Goal: Check status: Check status

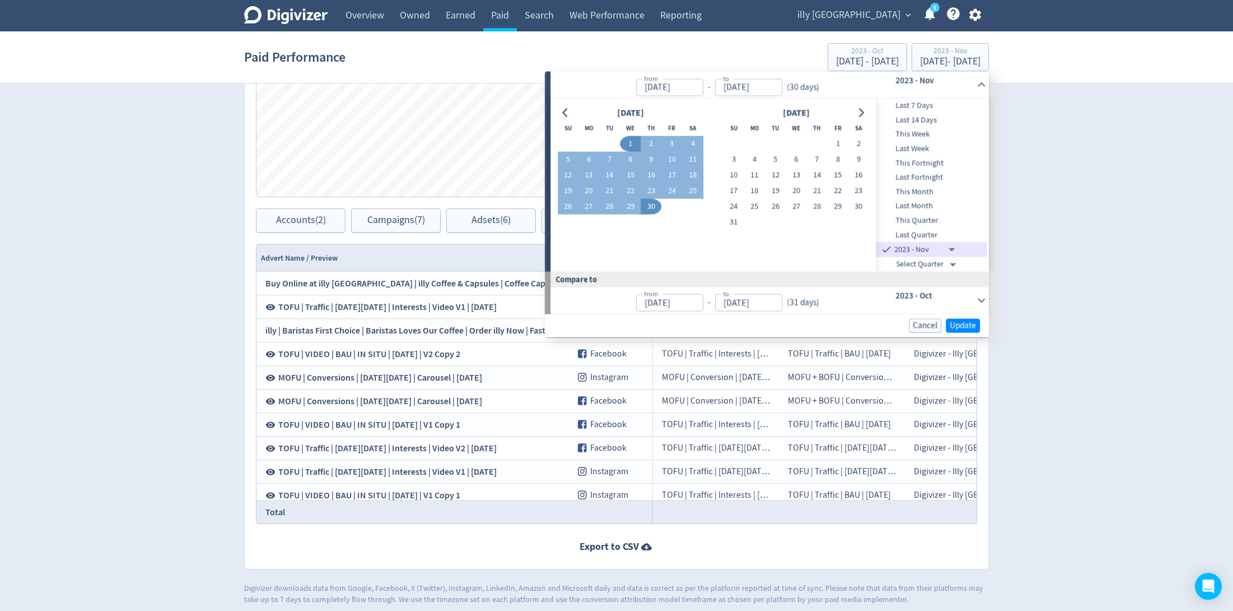
scroll to position [195, 0]
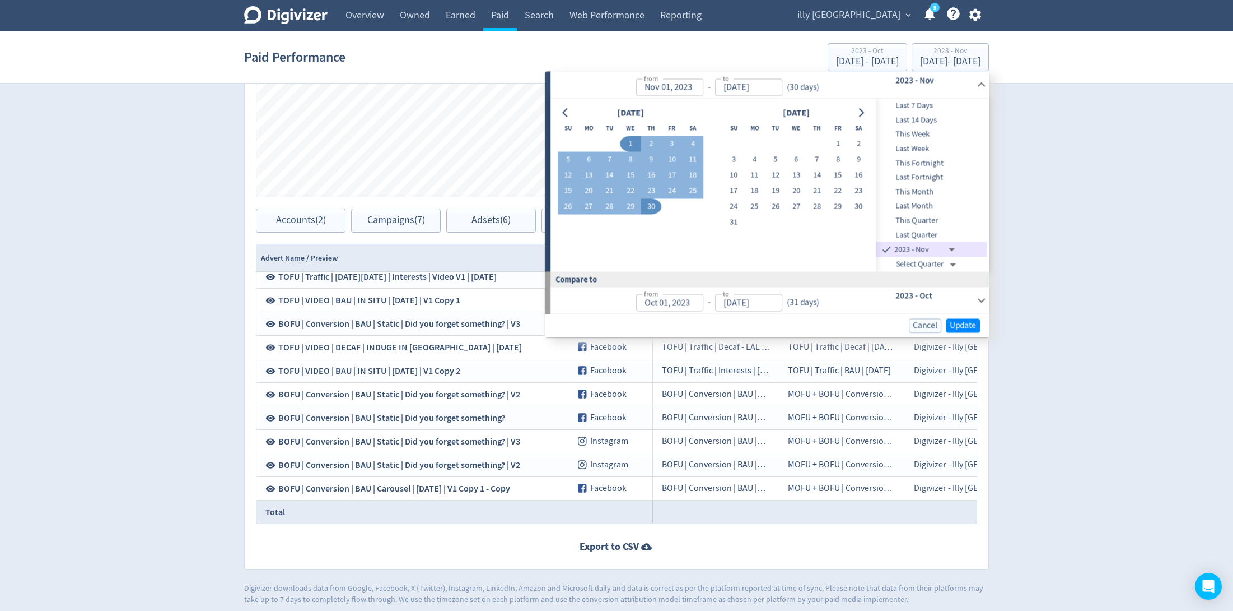
click at [853, 7] on span "illy [GEOGRAPHIC_DATA]" at bounding box center [849, 15] width 103 height 18
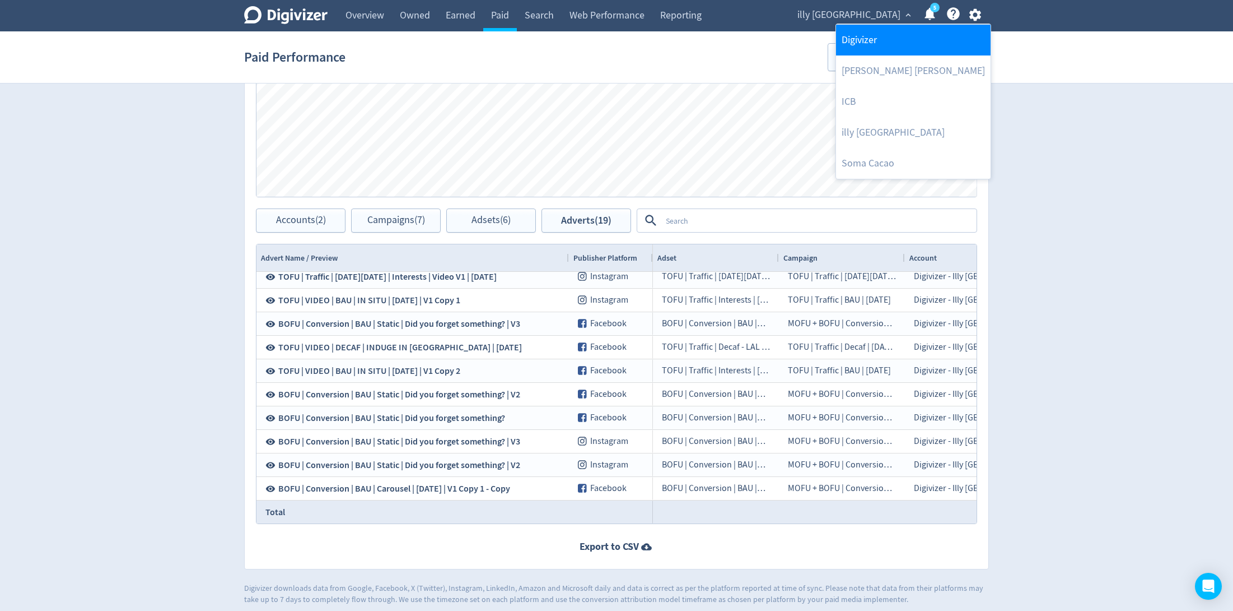
click at [857, 44] on link "Digivizer" at bounding box center [913, 40] width 155 height 31
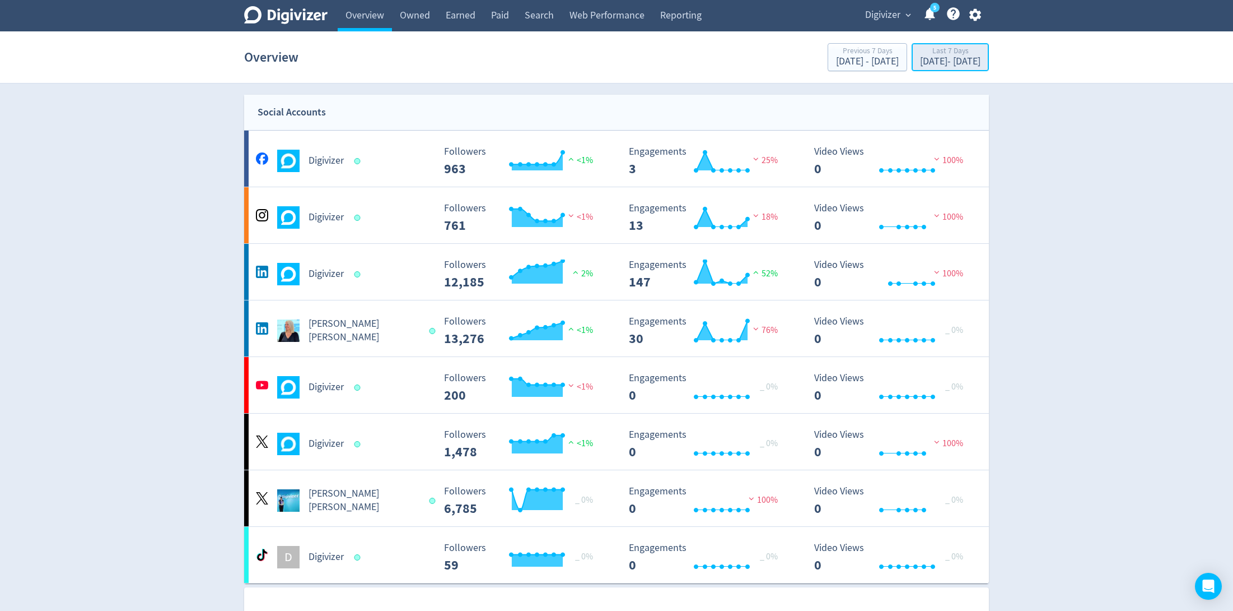
click at [931, 63] on div "[DATE] - [DATE]" at bounding box center [950, 62] width 60 height 10
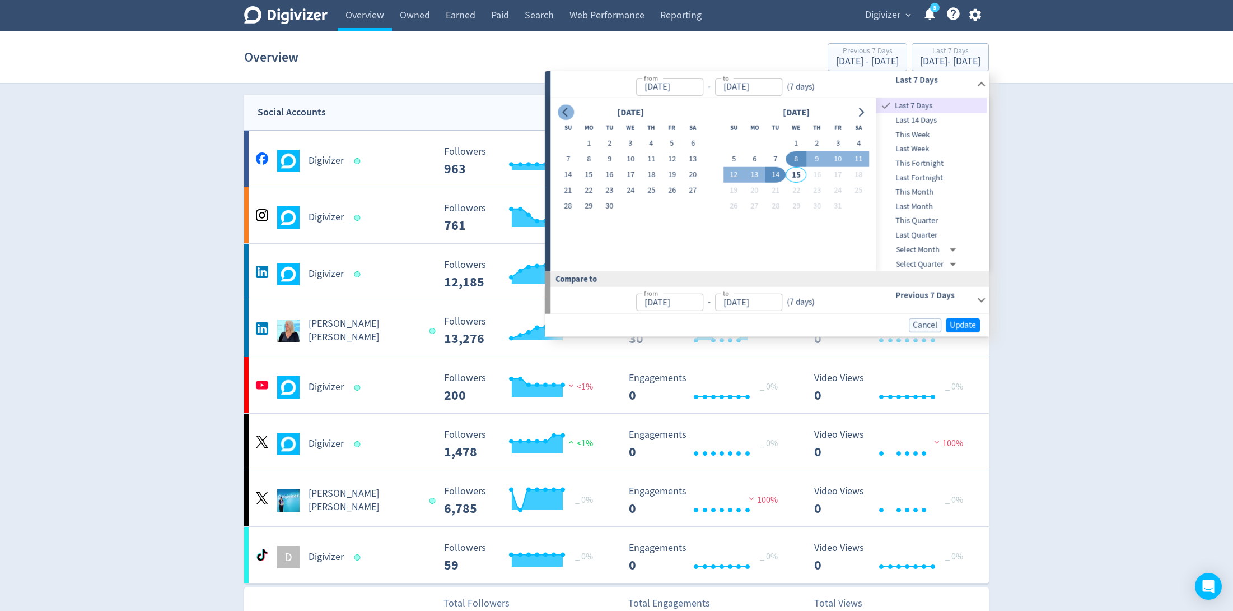
click at [564, 109] on icon "Go to previous month" at bounding box center [564, 112] width 5 height 9
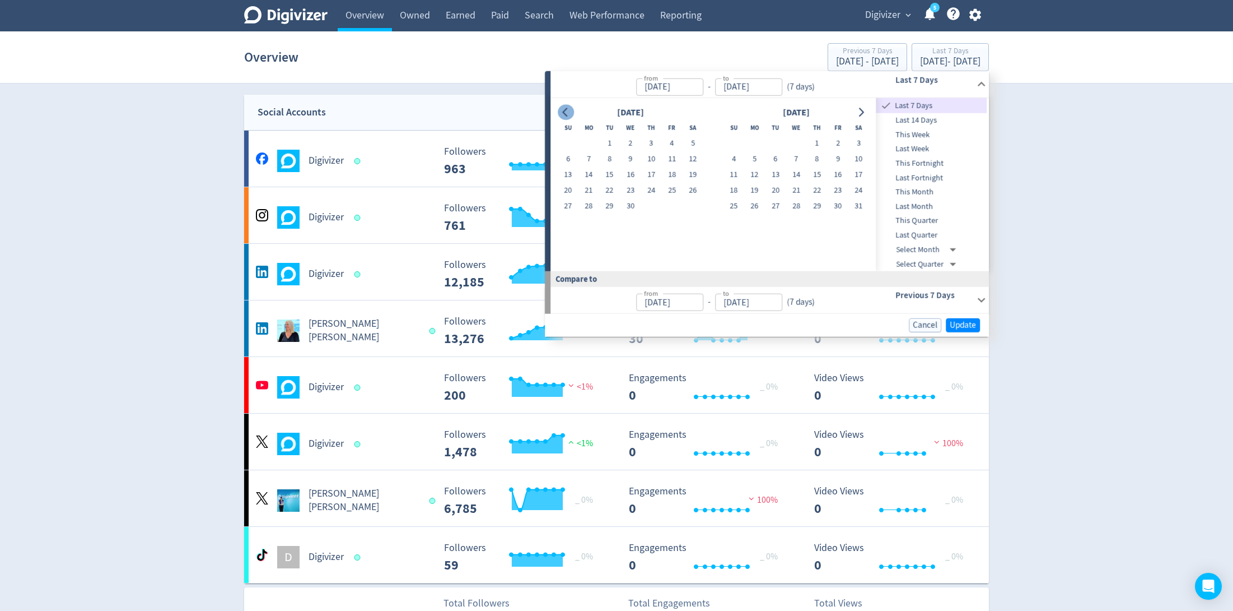
click at [564, 109] on icon "Go to previous month" at bounding box center [564, 112] width 5 height 9
click at [629, 138] on button "1" at bounding box center [630, 144] width 21 height 16
type input "[DATE]"
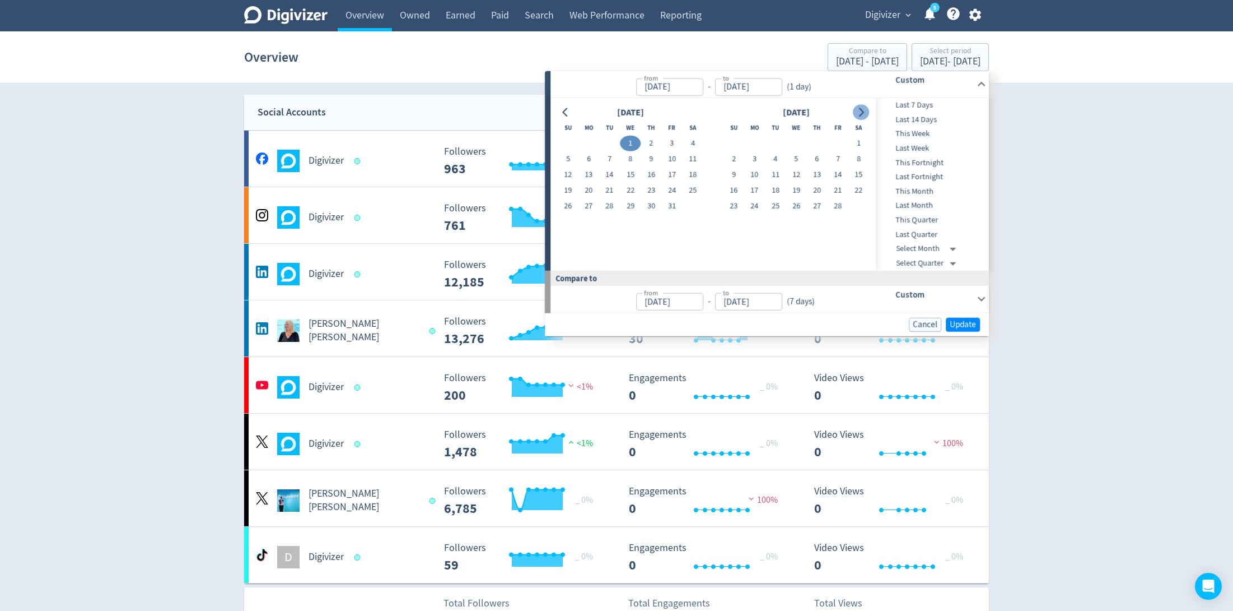
click at [864, 108] on icon "Go to next month" at bounding box center [861, 112] width 9 height 9
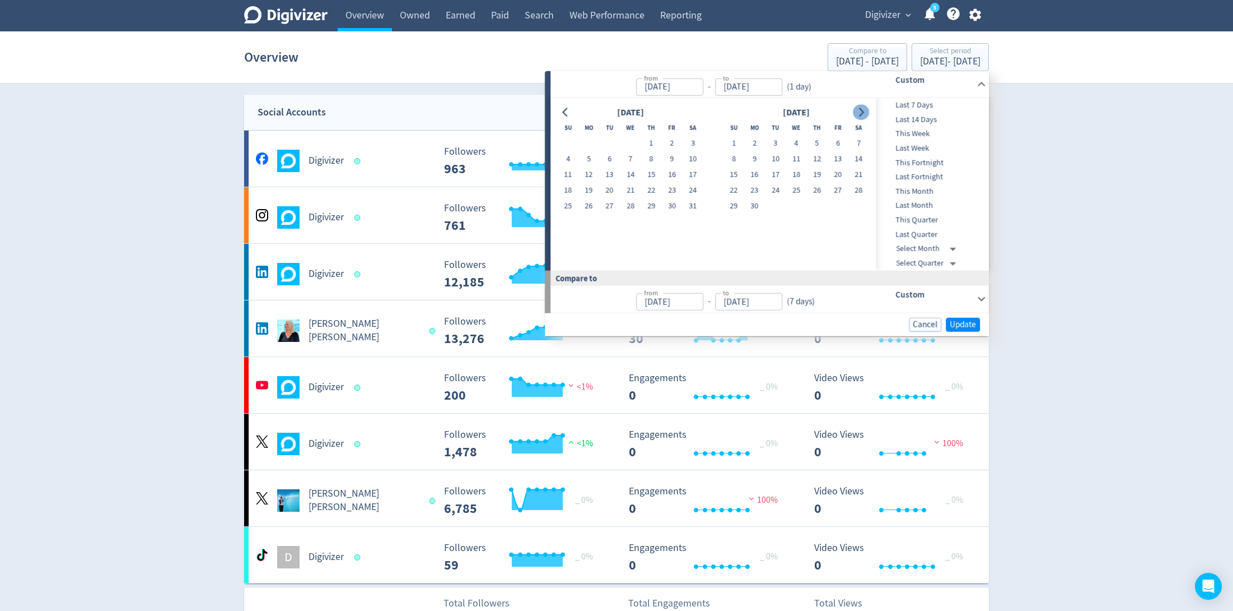
click at [864, 108] on icon "Go to next month" at bounding box center [861, 112] width 9 height 9
click at [566, 108] on icon "Go to previous month" at bounding box center [565, 112] width 9 height 9
click at [566, 108] on icon "Go to previous month" at bounding box center [564, 112] width 5 height 9
click at [593, 208] on button "30" at bounding box center [589, 206] width 21 height 16
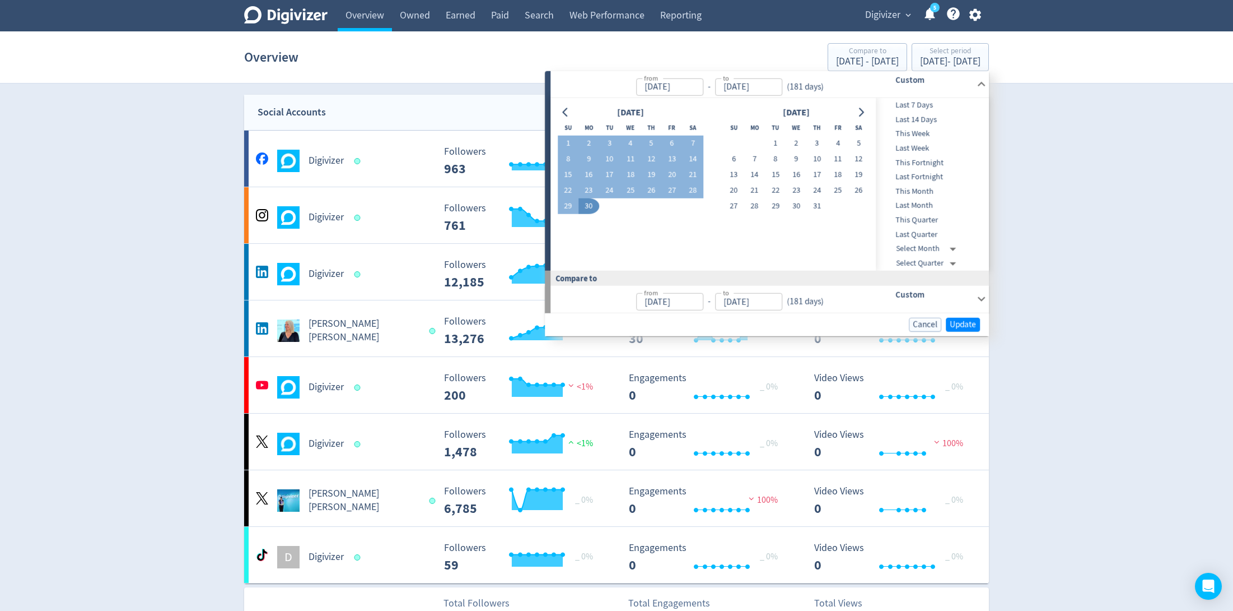
type input "[DATE]"
click at [962, 325] on span "Update" at bounding box center [963, 324] width 26 height 8
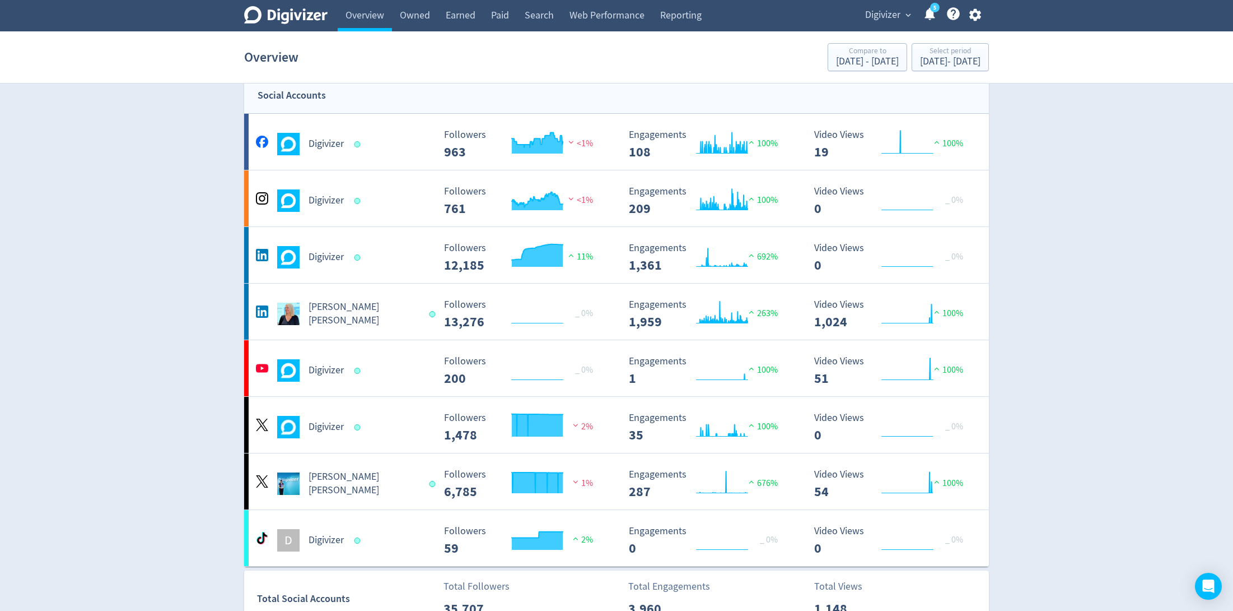
scroll to position [17, 0]
click at [422, 11] on link "Owned" at bounding box center [415, 15] width 46 height 31
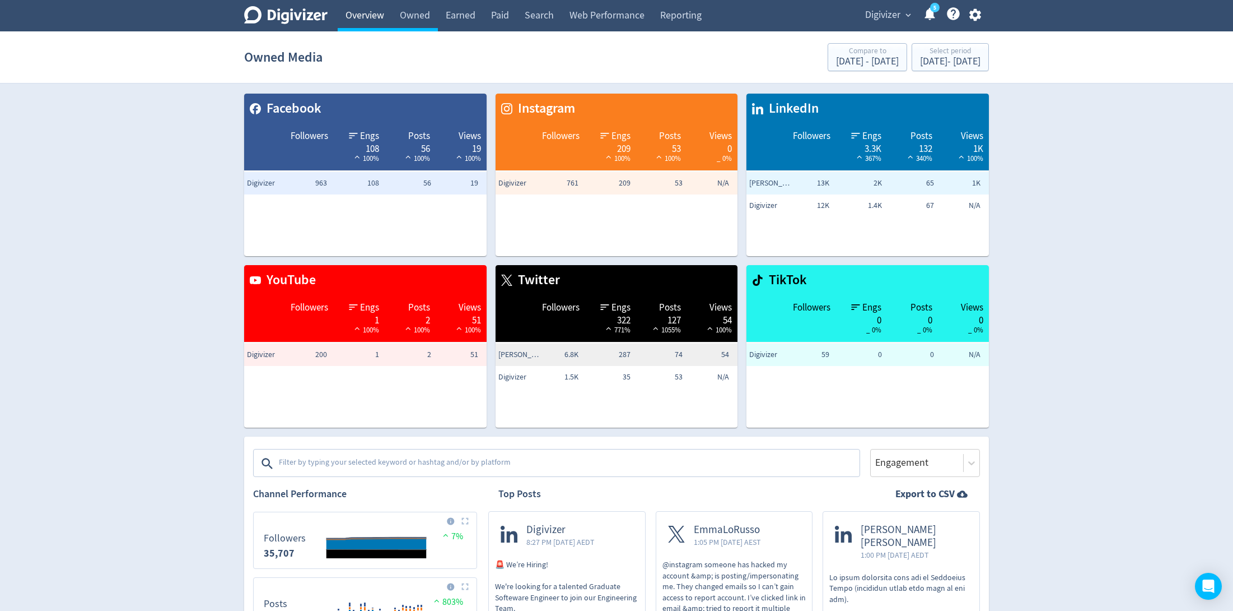
click at [364, 11] on link "Overview" at bounding box center [365, 15] width 54 height 31
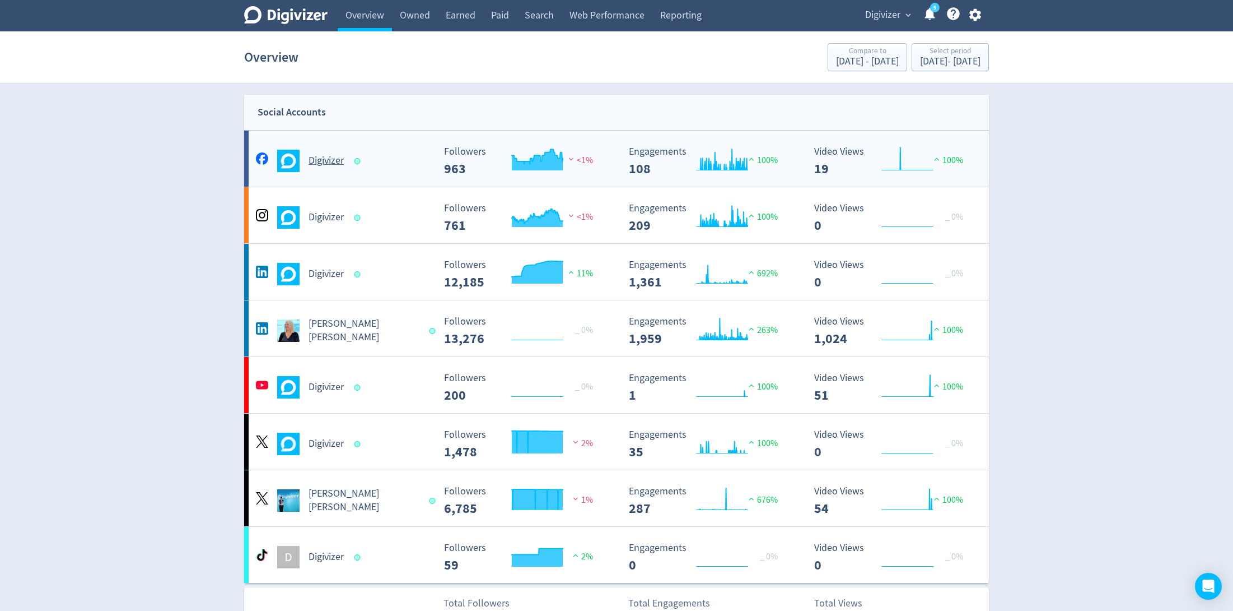
click at [409, 154] on div "Digivizer" at bounding box center [343, 161] width 181 height 22
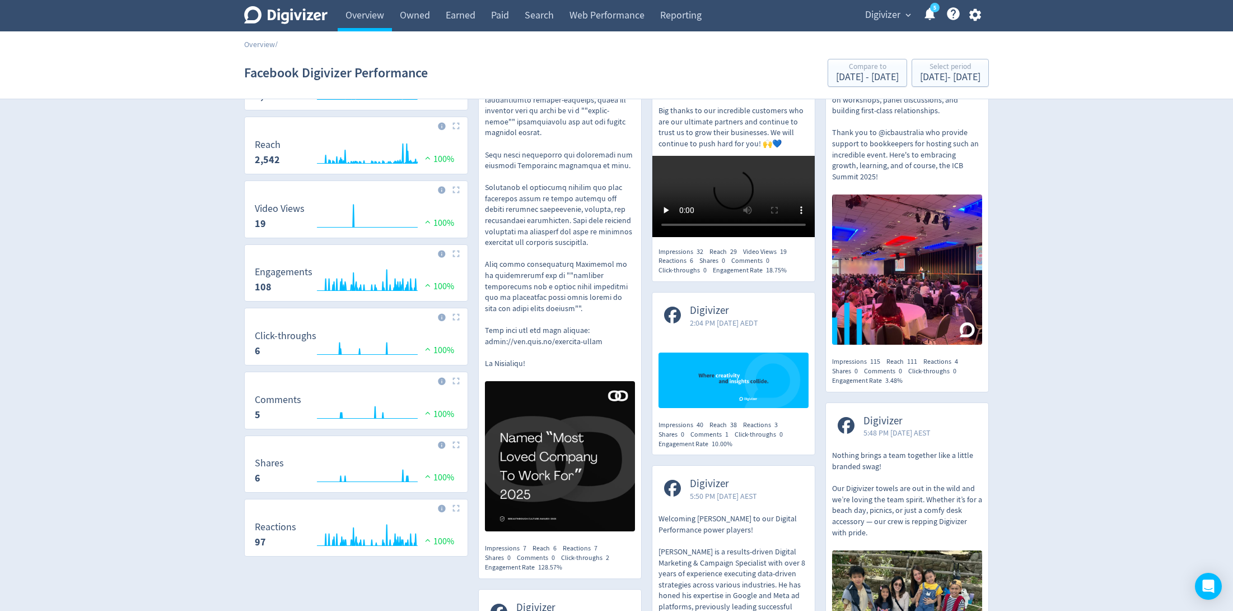
scroll to position [258, 0]
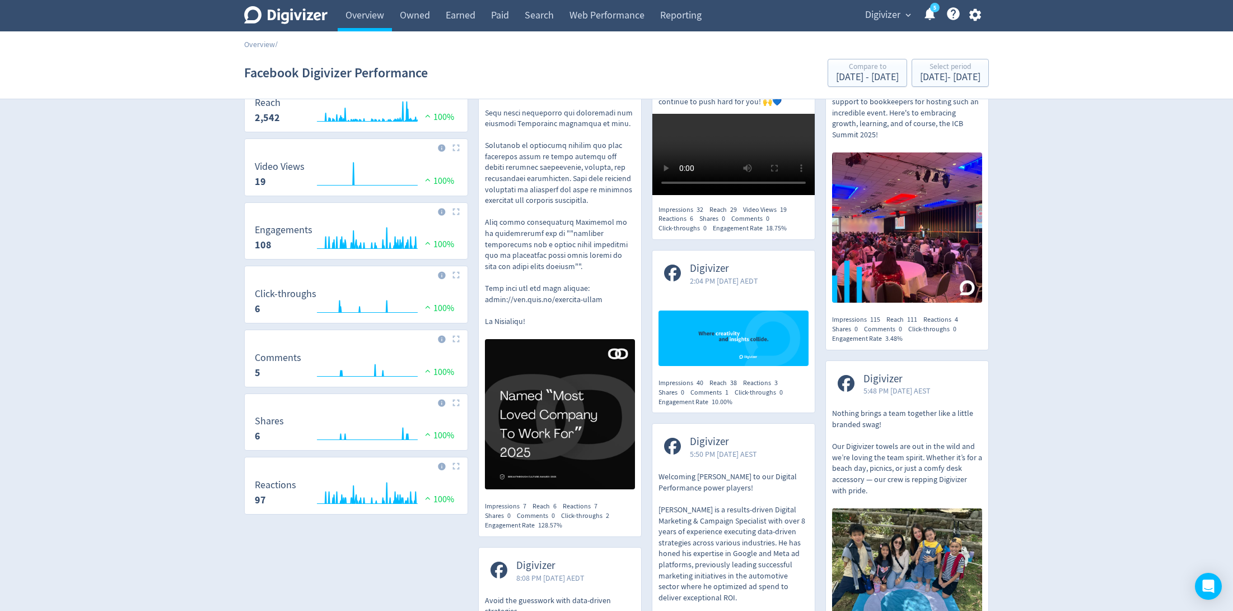
click at [287, 16] on icon at bounding box center [285, 15] width 83 height 18
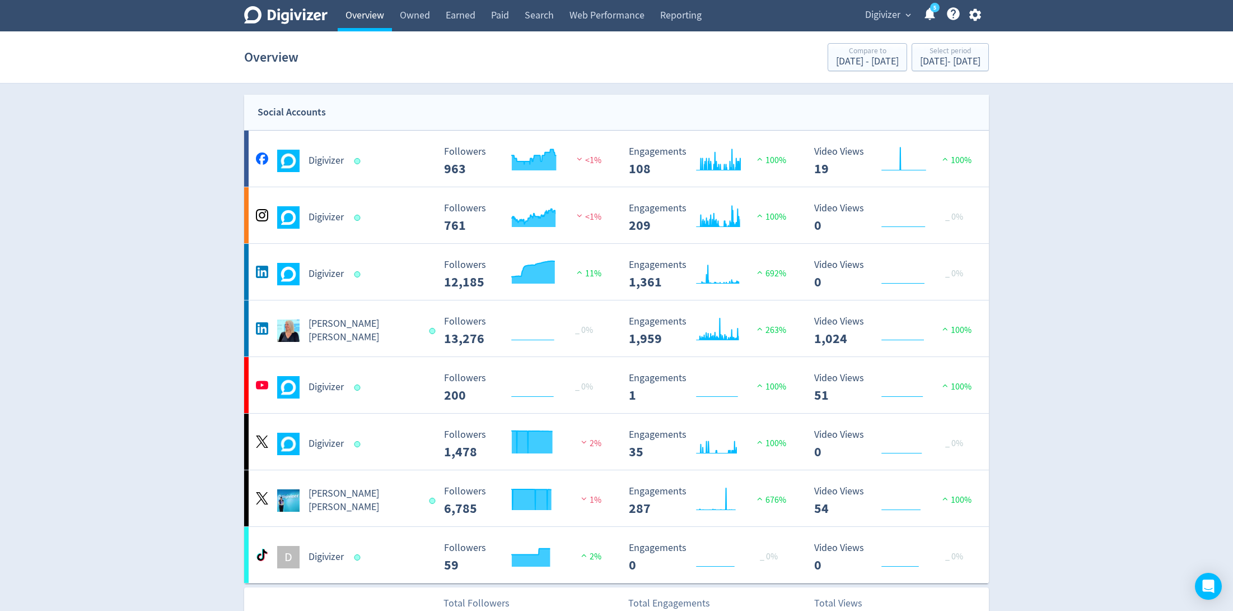
click at [375, 16] on link "Overview" at bounding box center [365, 15] width 54 height 31
click at [402, 239] on div "Digivizer Created with Highcharts 10.3.3 Followers 761 <1% Created with Highcha…" at bounding box center [616, 215] width 745 height 56
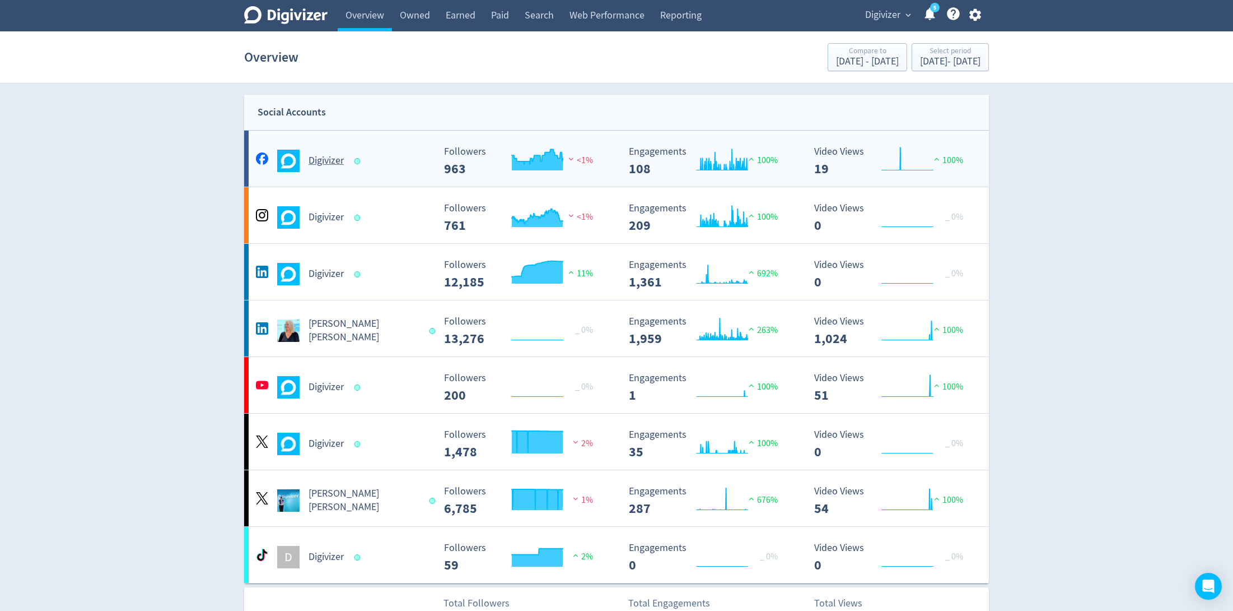
click at [393, 162] on div "Digivizer" at bounding box center [343, 161] width 181 height 22
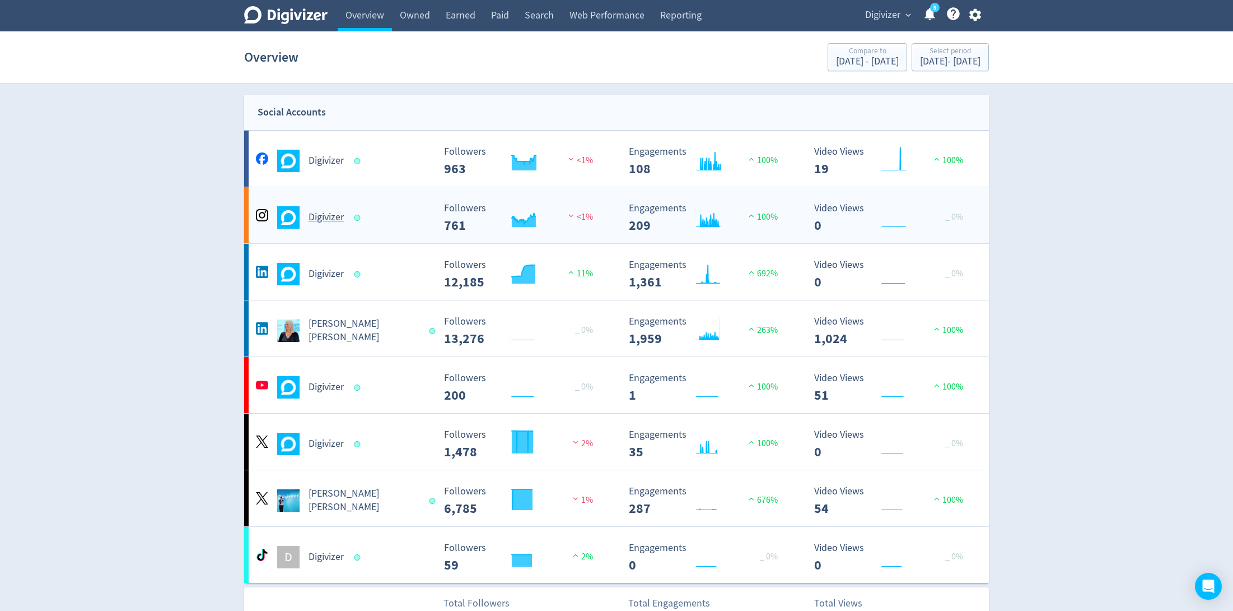
click at [399, 234] on div "Digivizer Created with Highcharts 10.3.3 Followers 761 <1% Created with Highcha…" at bounding box center [616, 215] width 745 height 56
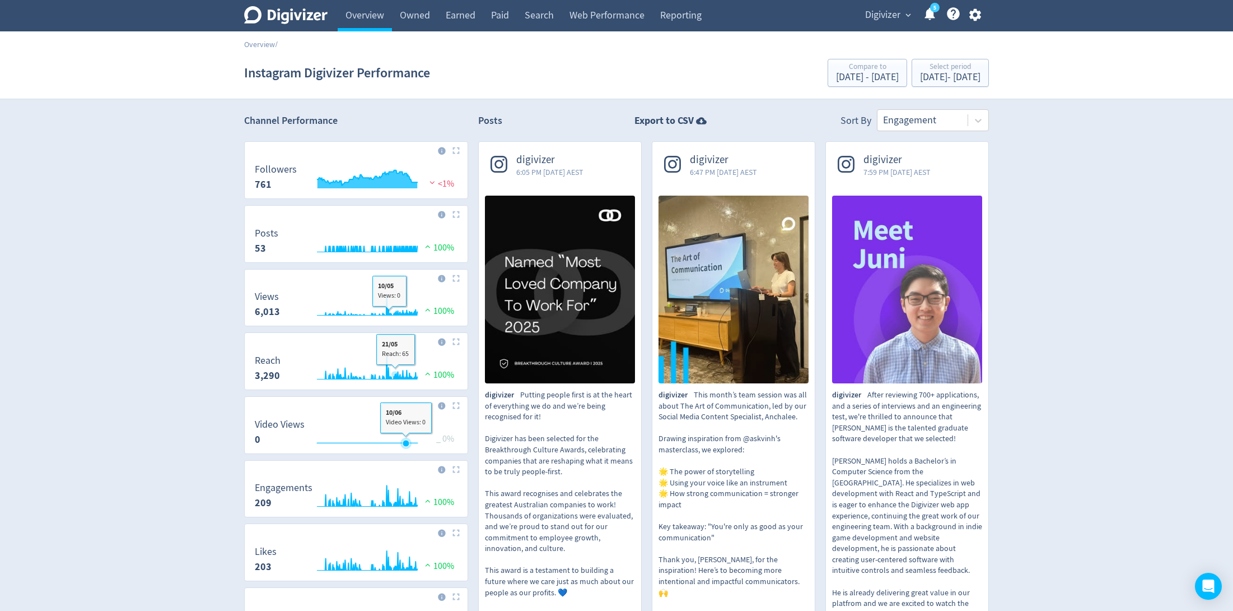
click at [407, 419] on rect "\a Video Views\a 0\a" at bounding box center [356, 434] width 214 height 30
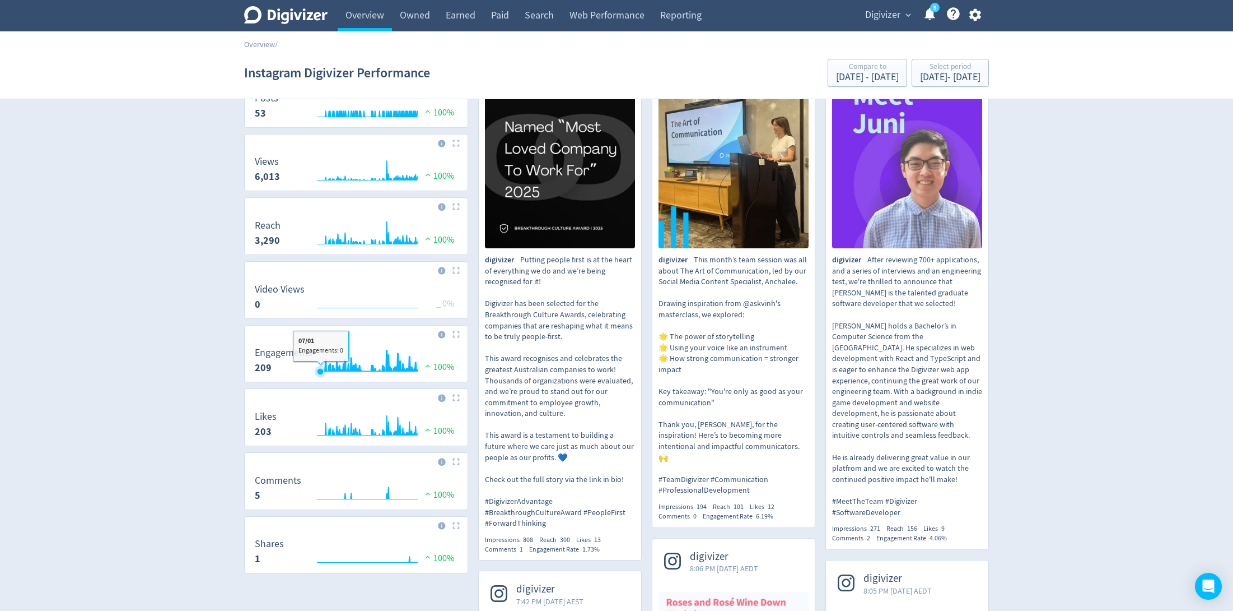
scroll to position [136, 0]
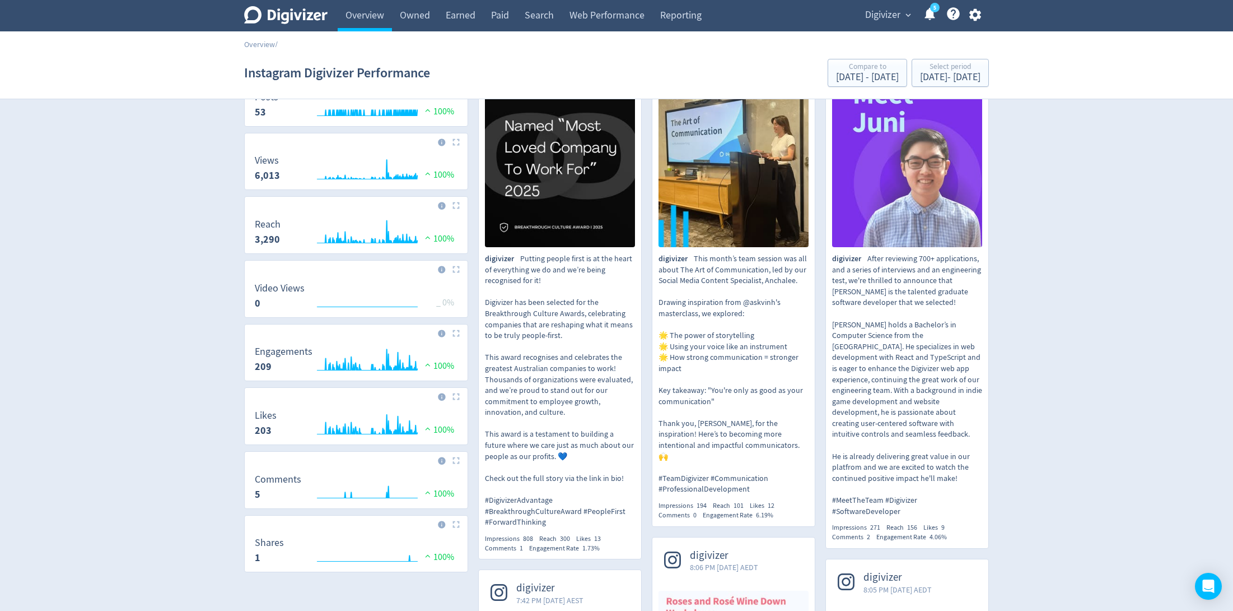
click at [309, 7] on icon "Digivizer Logo" at bounding box center [285, 15] width 83 height 18
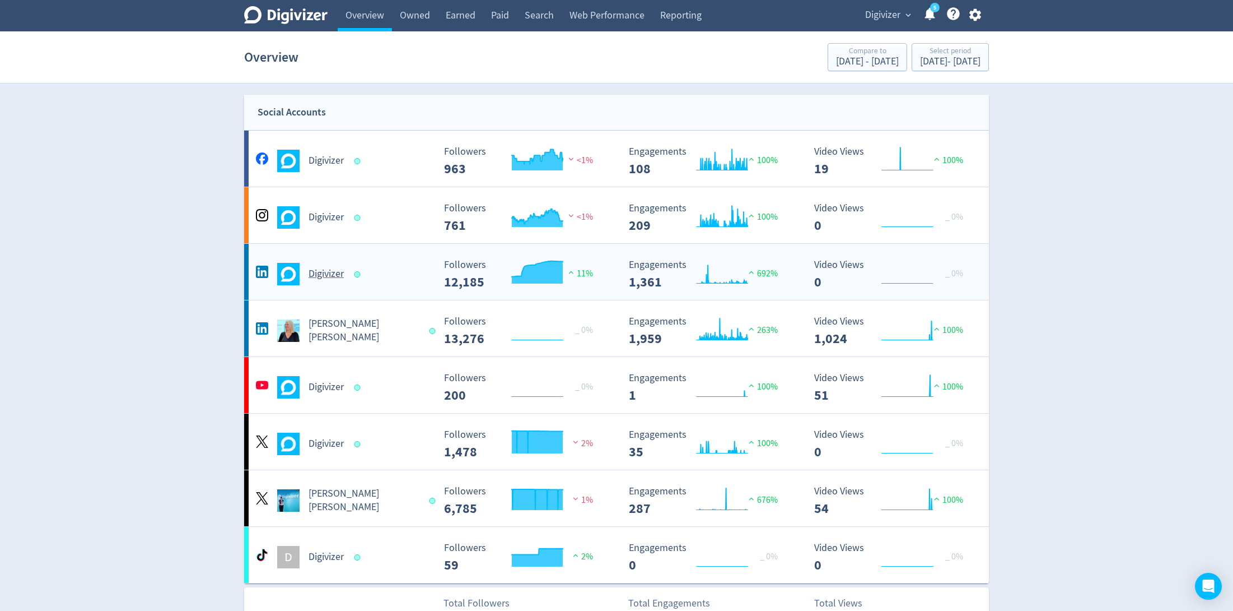
click at [415, 279] on div "Digivizer" at bounding box center [343, 274] width 181 height 22
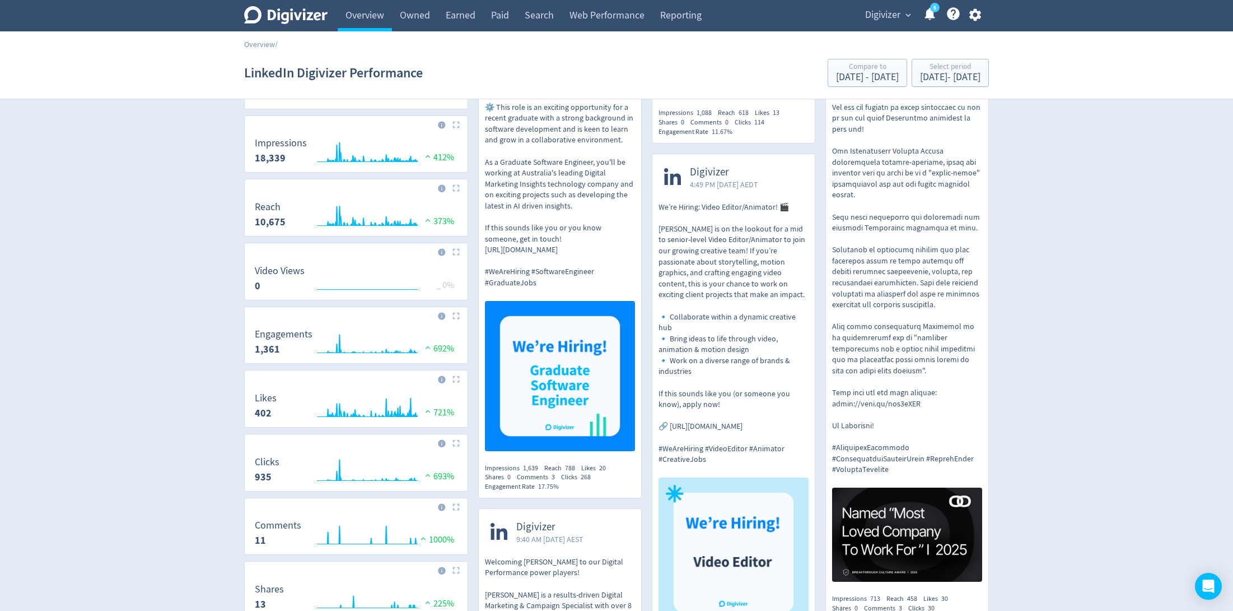
scroll to position [175, 0]
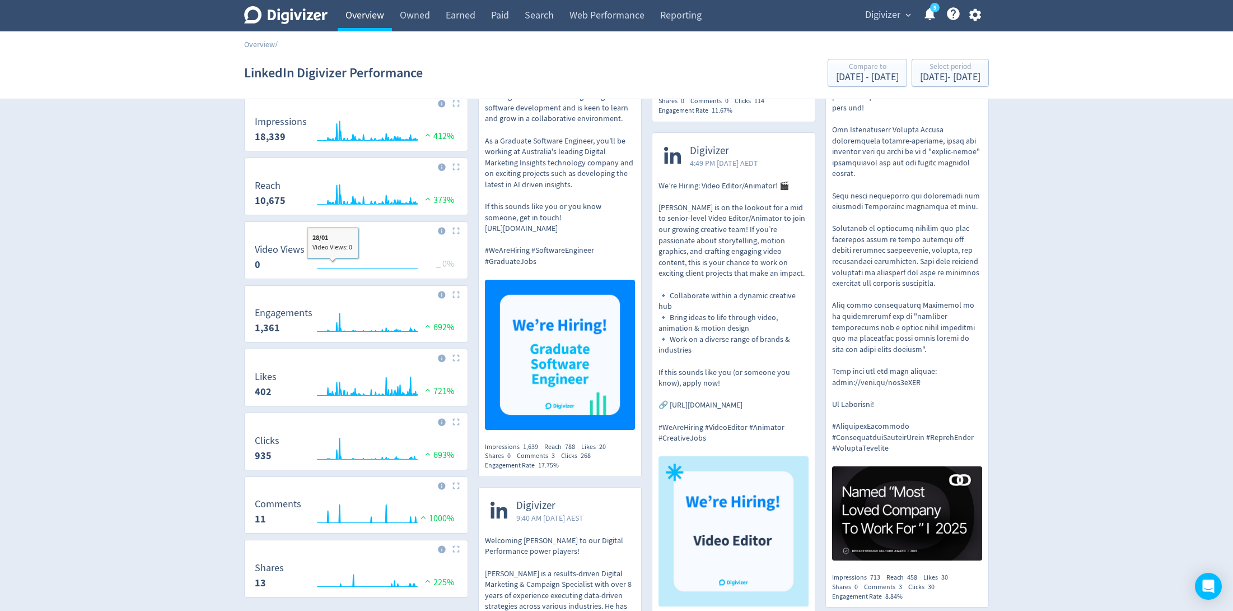
click at [359, 27] on link "Overview" at bounding box center [365, 15] width 54 height 31
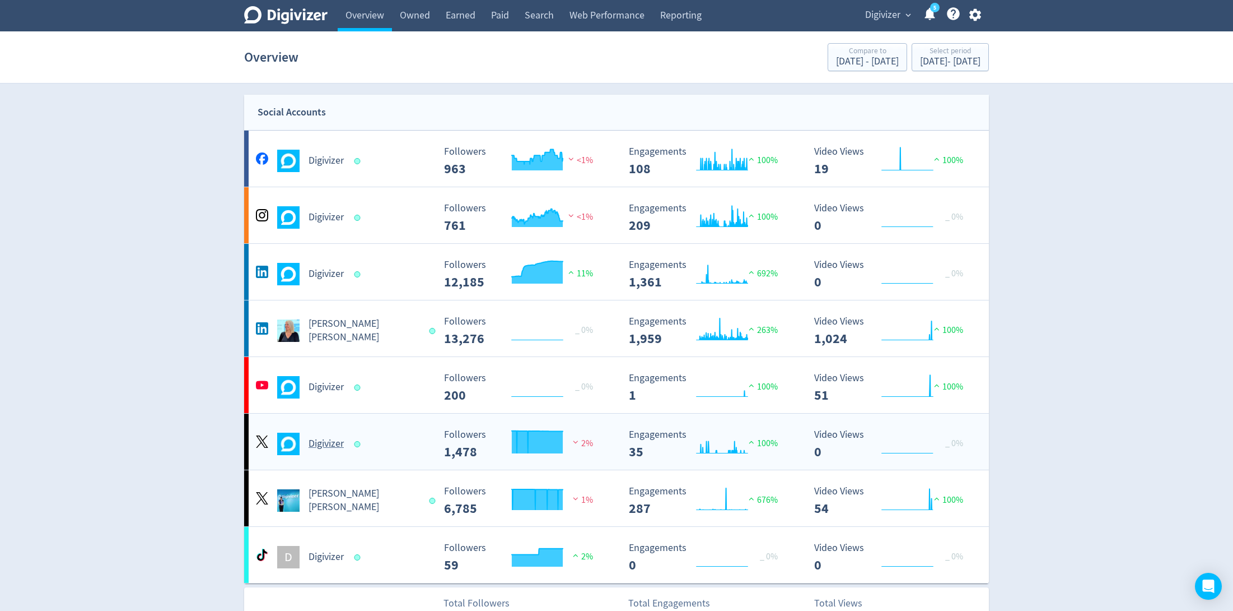
click at [382, 448] on div "Digivizer" at bounding box center [343, 443] width 181 height 22
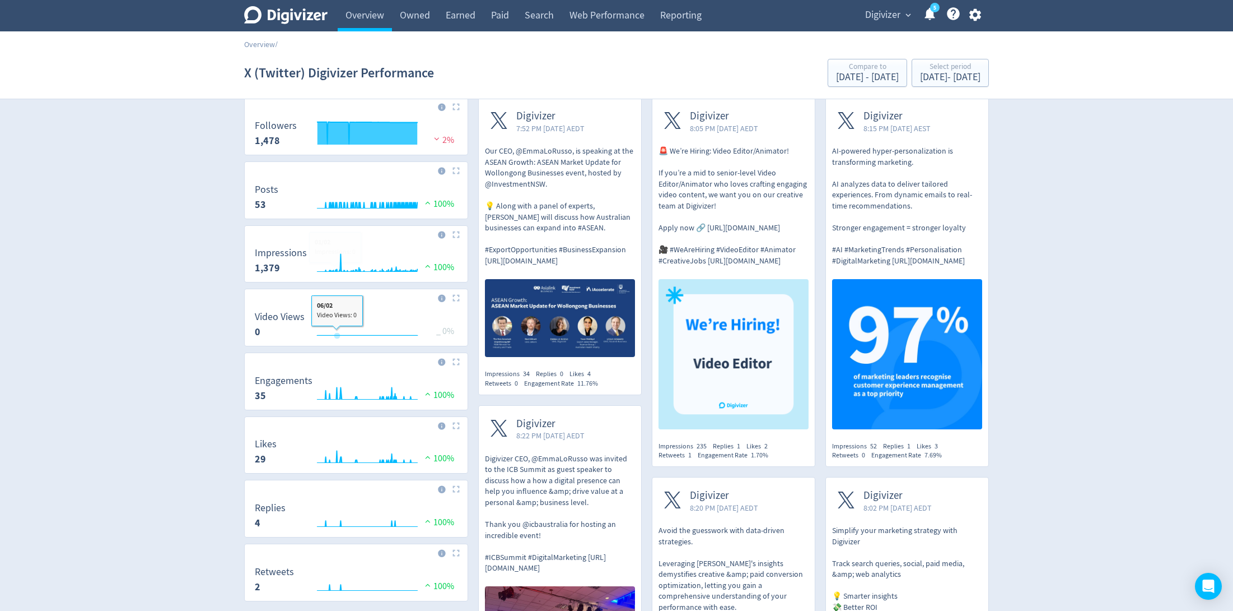
scroll to position [42, 0]
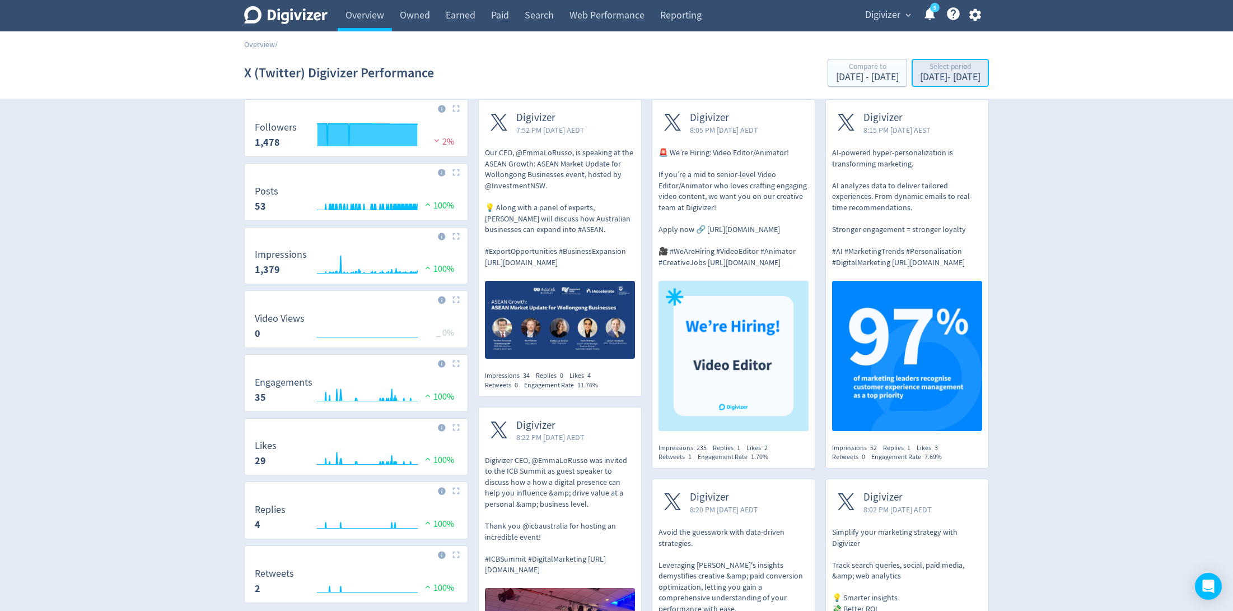
click at [945, 64] on div "Select period" at bounding box center [950, 68] width 60 height 10
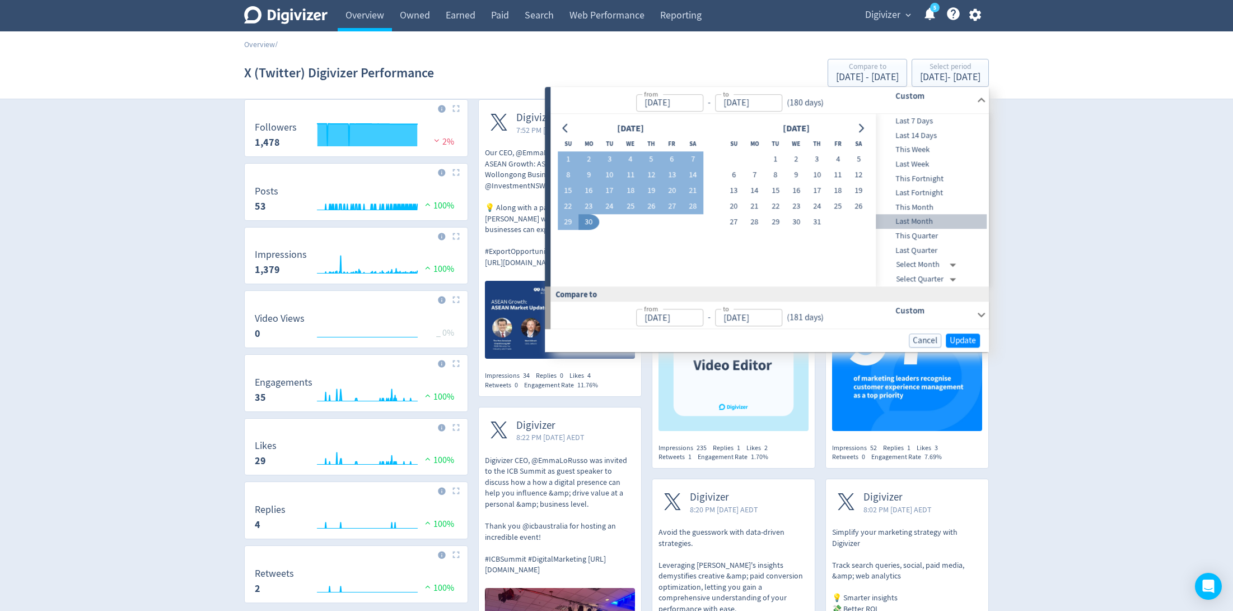
click at [916, 221] on span "Last Month" at bounding box center [932, 222] width 111 height 12
type input "Sep 01, 2025"
type input "Sep 30, 2025"
type input "Aug 01, 2025"
type input "Aug 31, 2025"
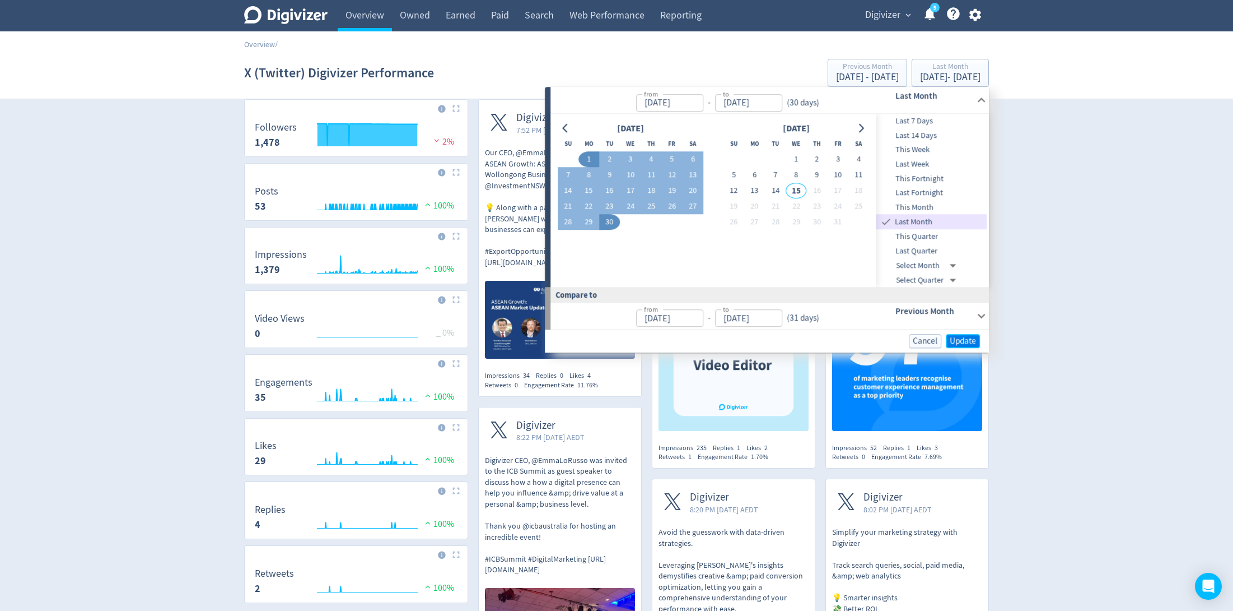
click at [969, 344] on span "Update" at bounding box center [963, 341] width 26 height 8
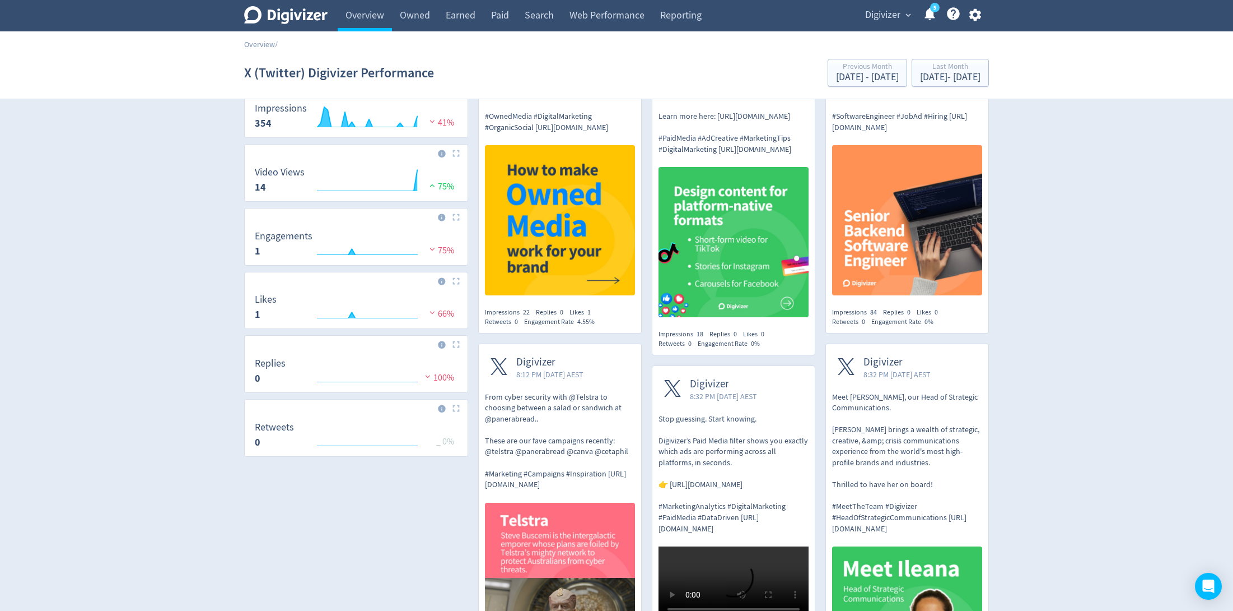
scroll to position [195, 0]
